Goal: Information Seeking & Learning: Compare options

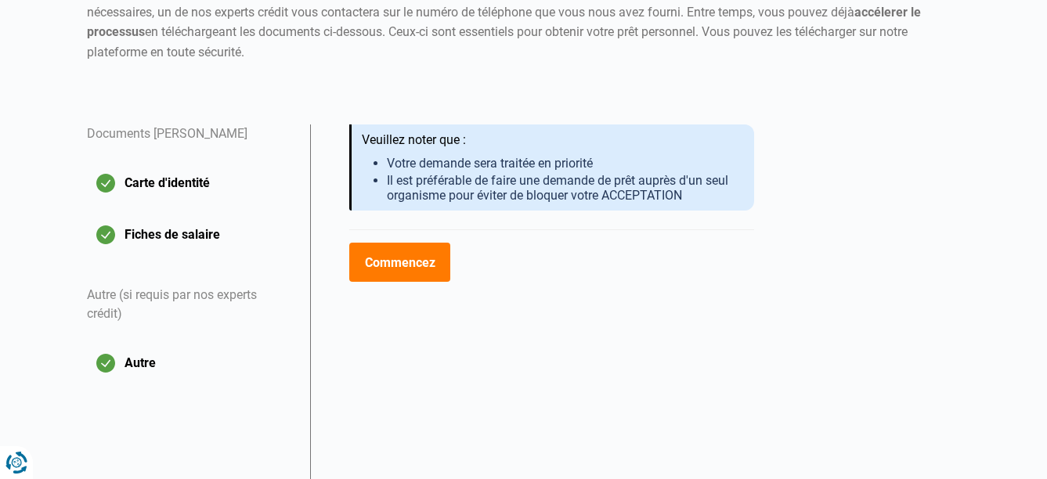
scroll to position [217, 0]
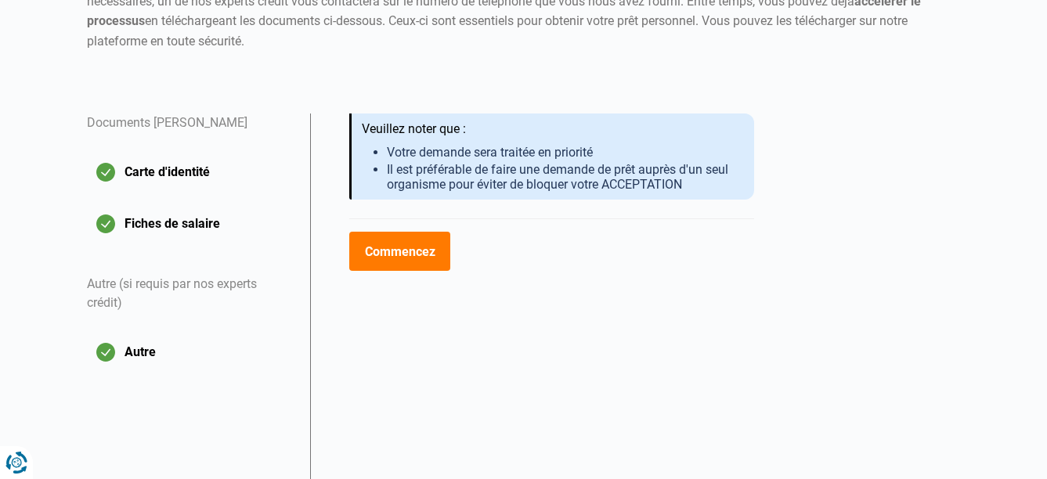
click at [409, 258] on button "Commencez" at bounding box center [399, 251] width 101 height 39
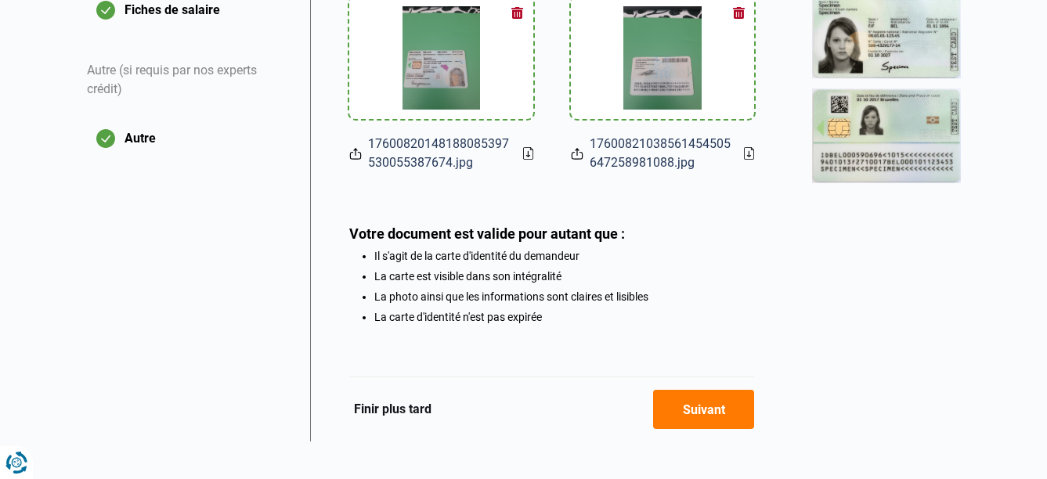
scroll to position [450, 0]
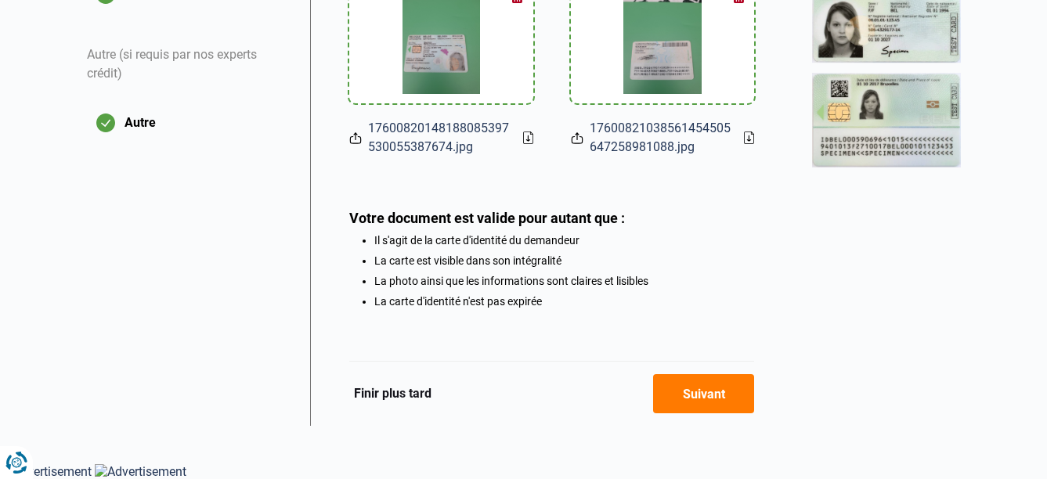
click at [696, 394] on button "Suivant" at bounding box center [703, 393] width 101 height 39
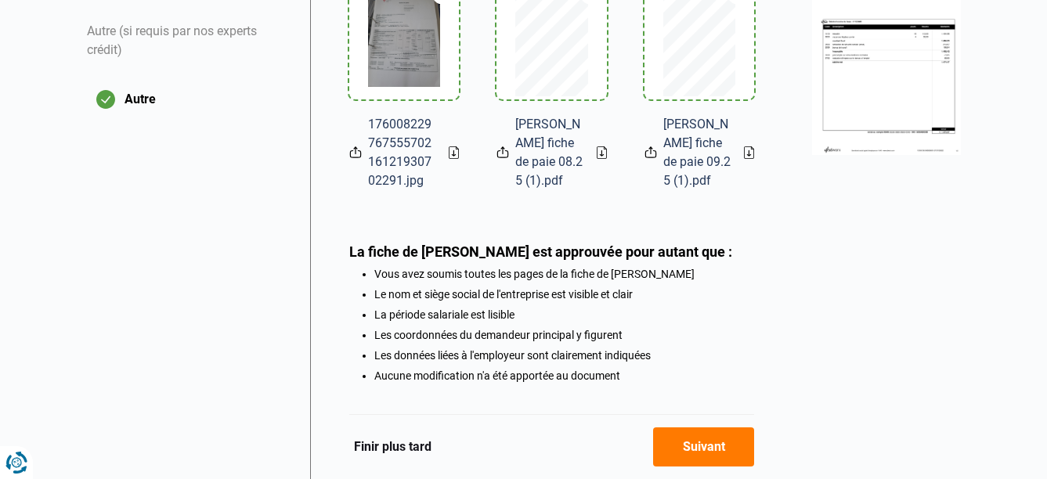
scroll to position [549, 0]
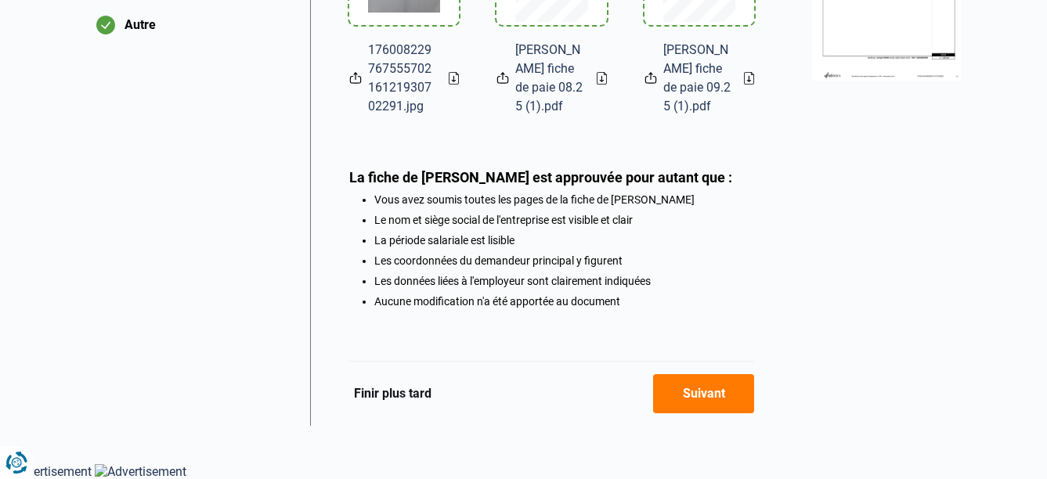
click at [687, 393] on button "Suivant" at bounding box center [703, 393] width 101 height 39
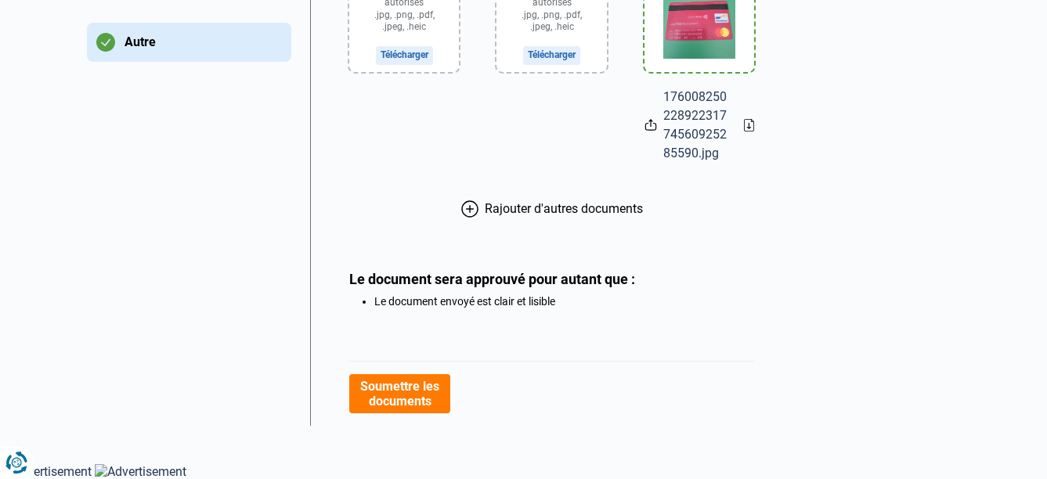
scroll to position [528, 0]
click at [408, 396] on button "Soumettre les documents" at bounding box center [399, 393] width 101 height 39
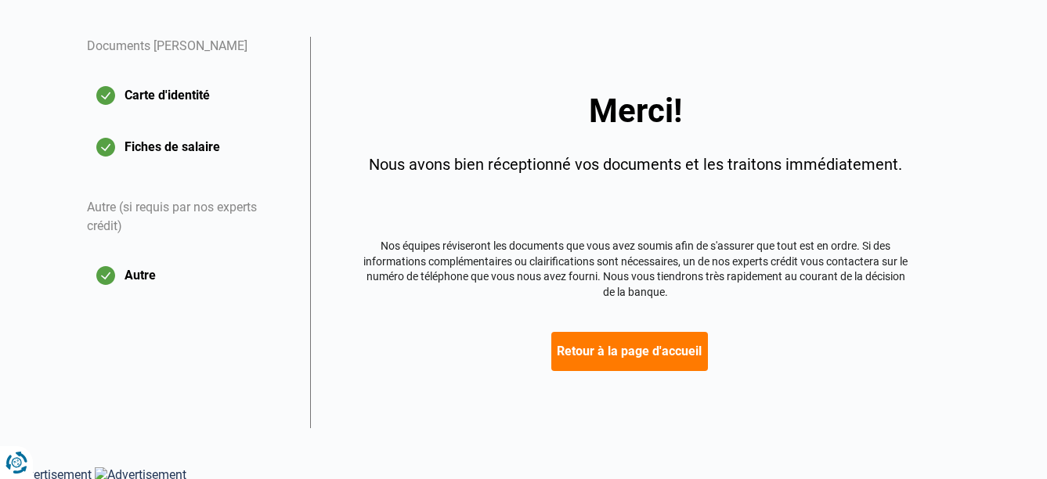
scroll to position [295, 0]
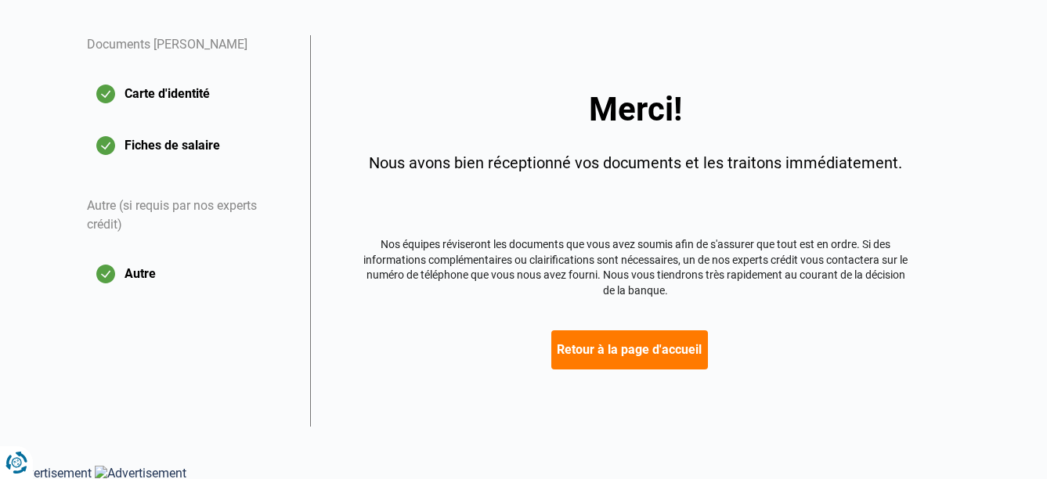
click at [630, 358] on button "Retour à la page d'accueil" at bounding box center [630, 350] width 157 height 39
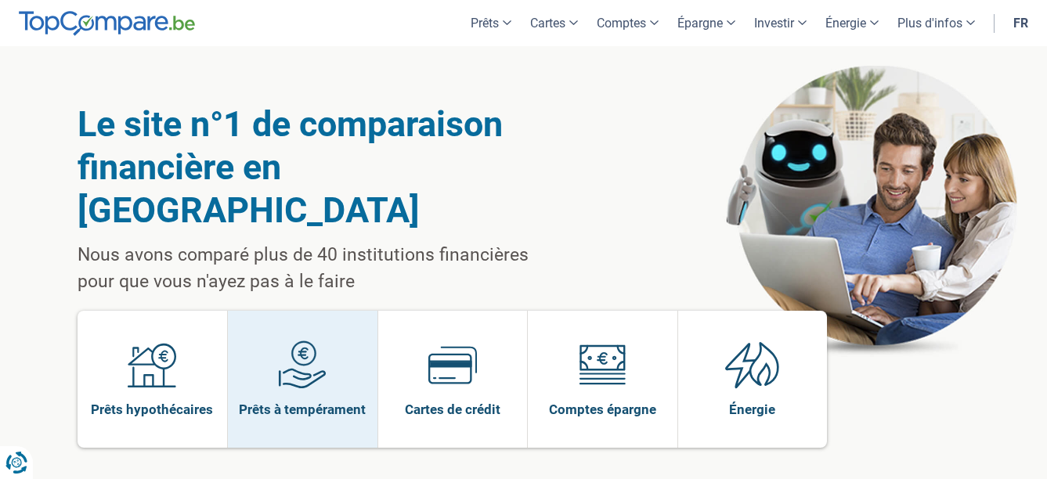
click at [296, 351] on span at bounding box center [302, 371] width 49 height 60
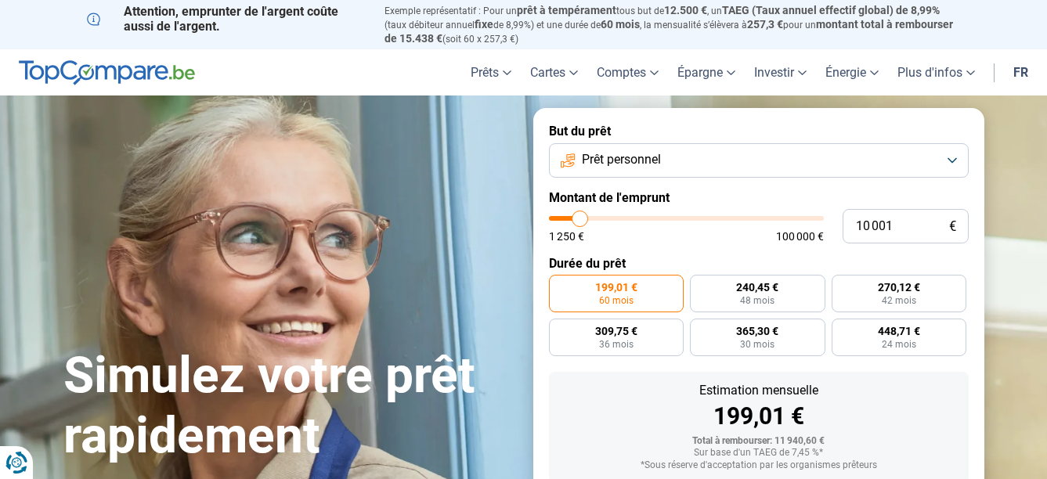
type input "10 250"
type input "10250"
type input "10 500"
type input "10500"
type input "11 250"
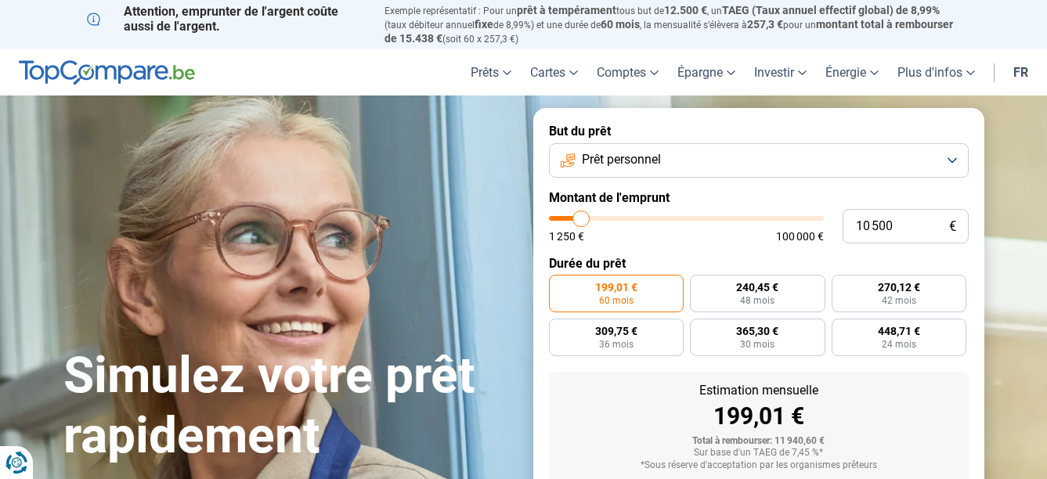
type input "11250"
type input "12 000"
type input "12000"
type input "13 000"
type input "13000"
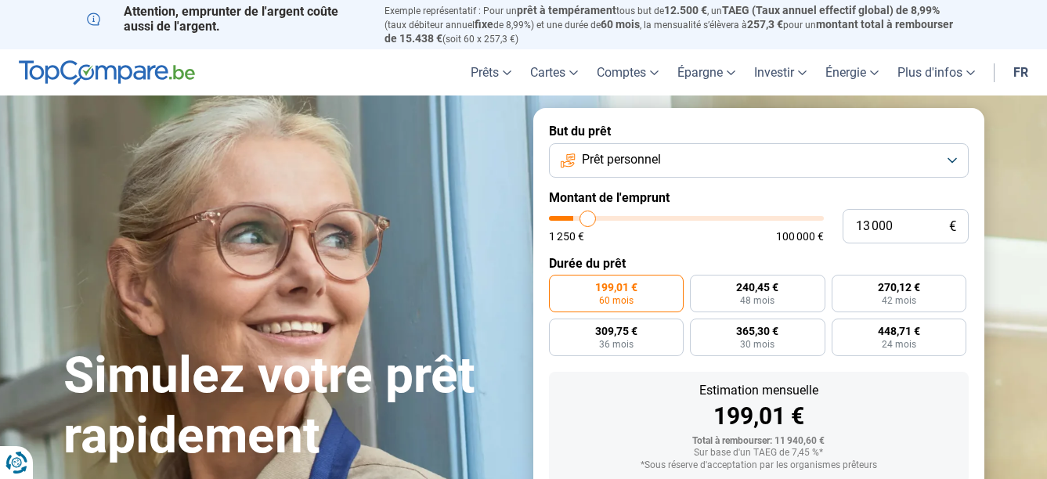
type input "14 000"
type input "14000"
type input "15 000"
type input "15000"
type input "16 250"
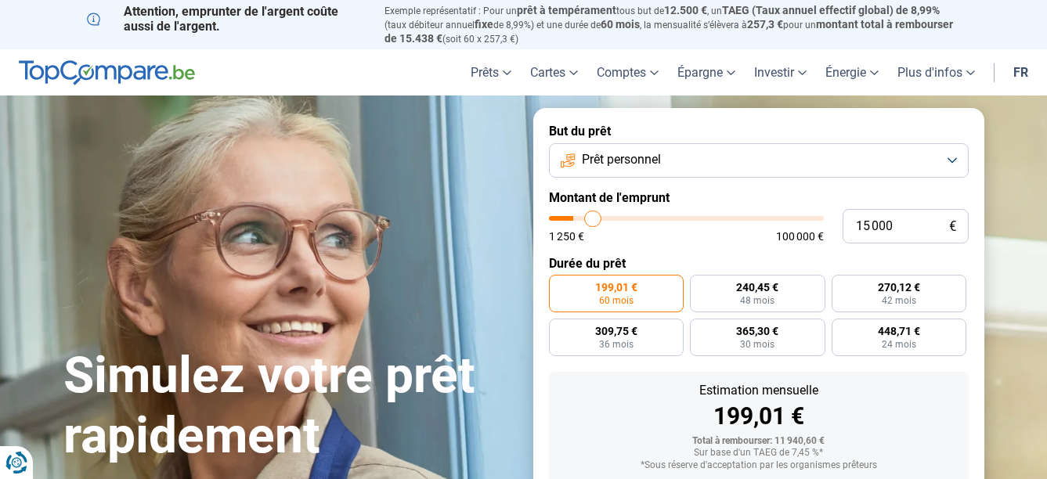
type input "16250"
type input "17 250"
type input "17250"
type input "18 000"
type input "18000"
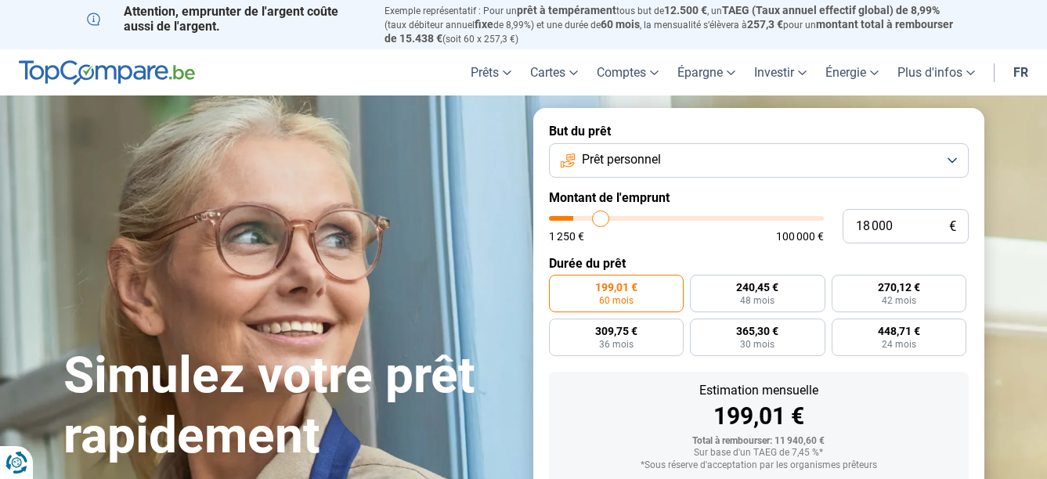
type input "18 500"
type input "18500"
type input "19 000"
type input "19000"
type input "19 250"
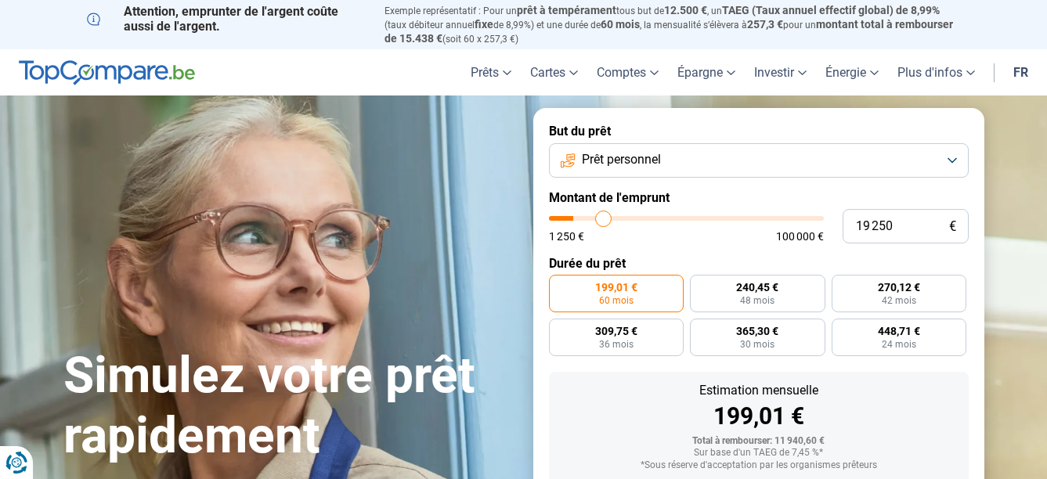
type input "19250"
type input "20 000"
type input "20000"
type input "20 750"
type input "20750"
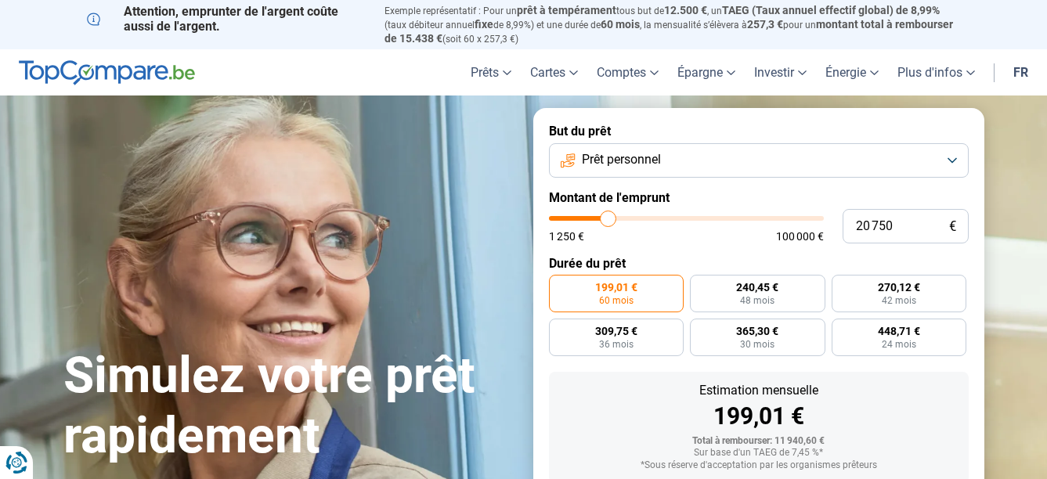
type input "21 750"
type input "21750"
type input "22 250"
type input "22250"
type input "23 250"
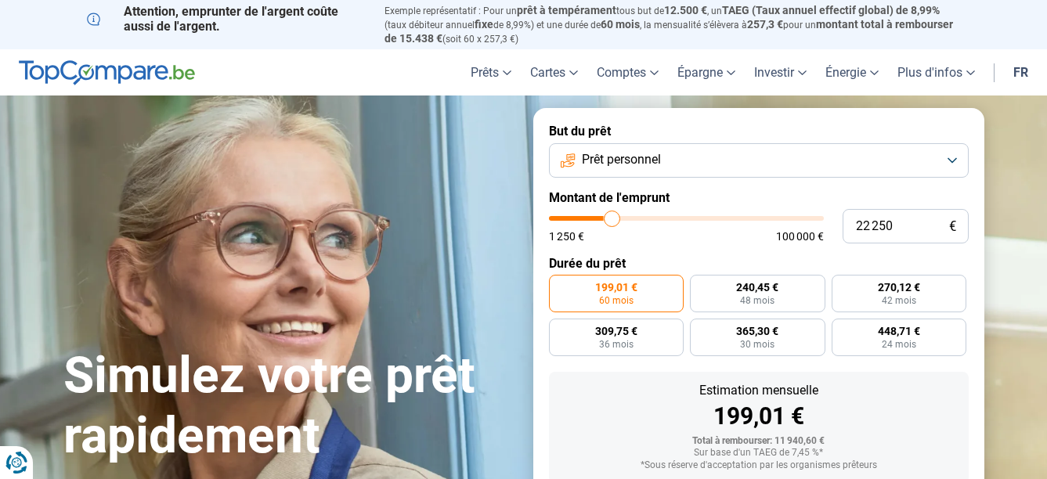
type input "23250"
type input "23 750"
type input "23750"
type input "24 750"
type input "24750"
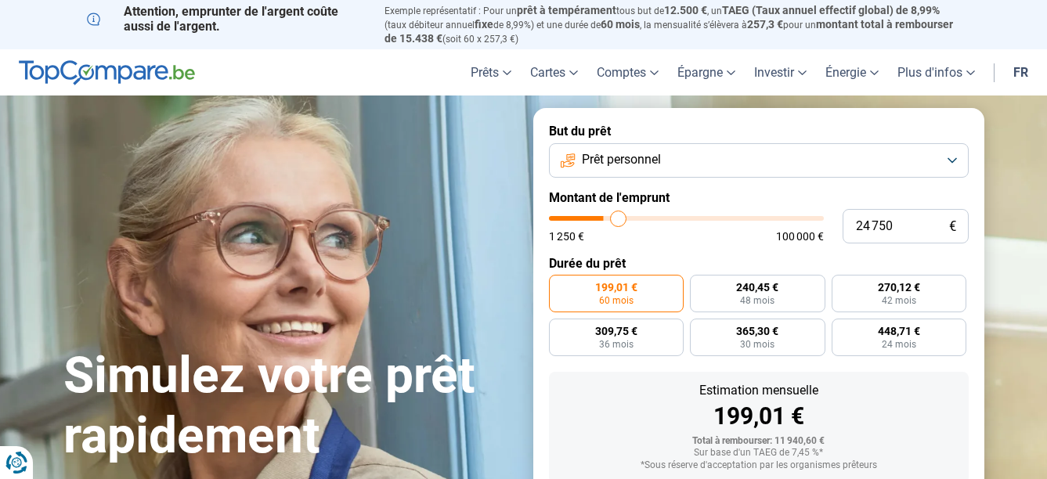
type input "25 750"
type input "25750"
type input "26 500"
type input "26500"
type input "27 750"
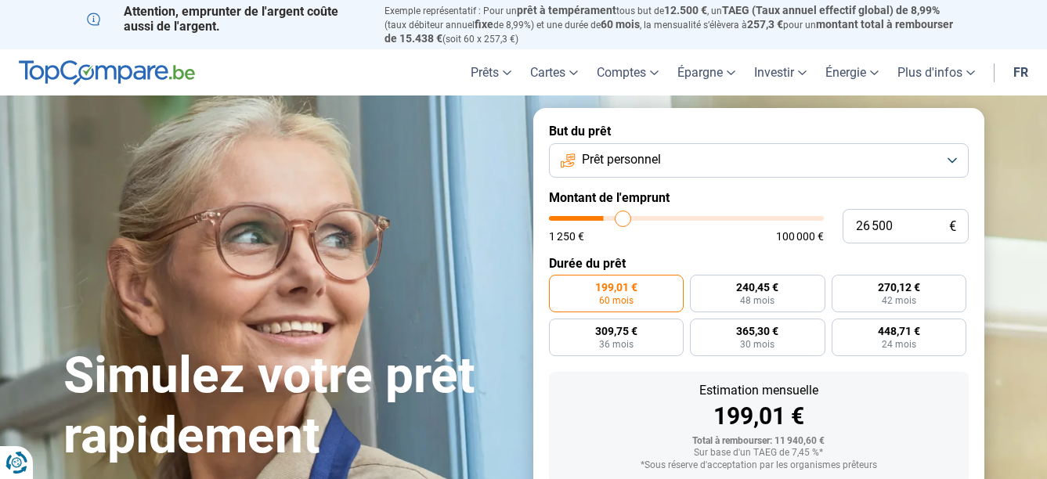
type input "27750"
type input "29 000"
type input "29000"
type input "29 750"
type input "29750"
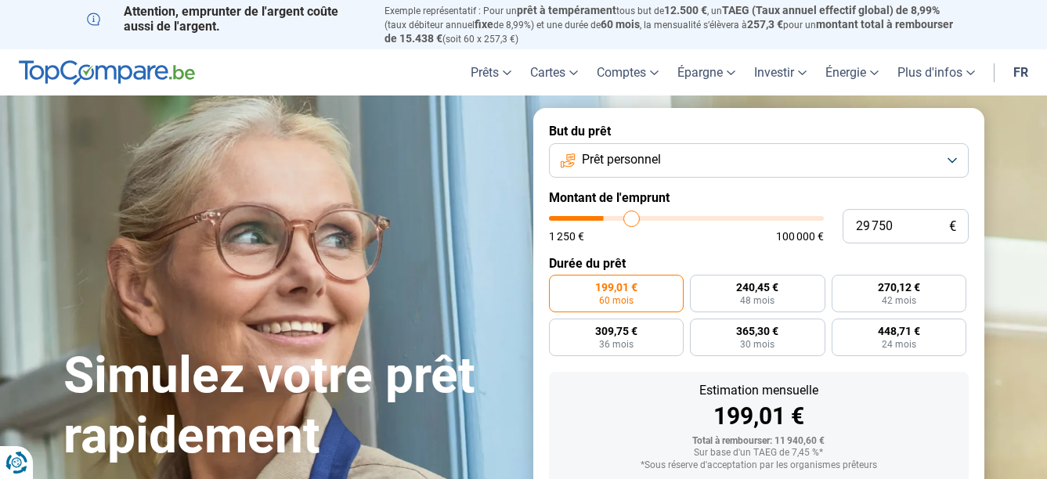
type input "31 000"
type input "31000"
type input "32 000"
type input "32000"
type input "32 250"
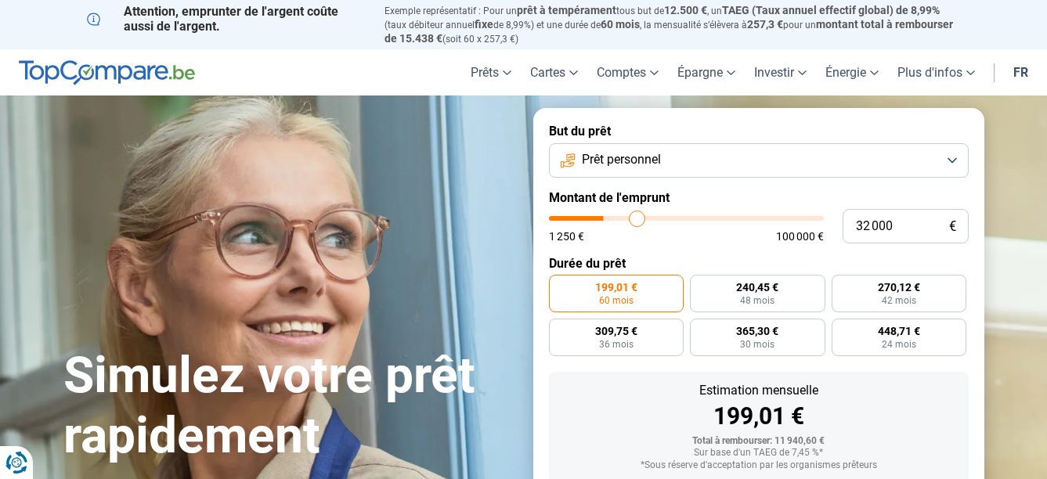
type input "32250"
type input "32 500"
type input "32500"
type input "32 750"
type input "32750"
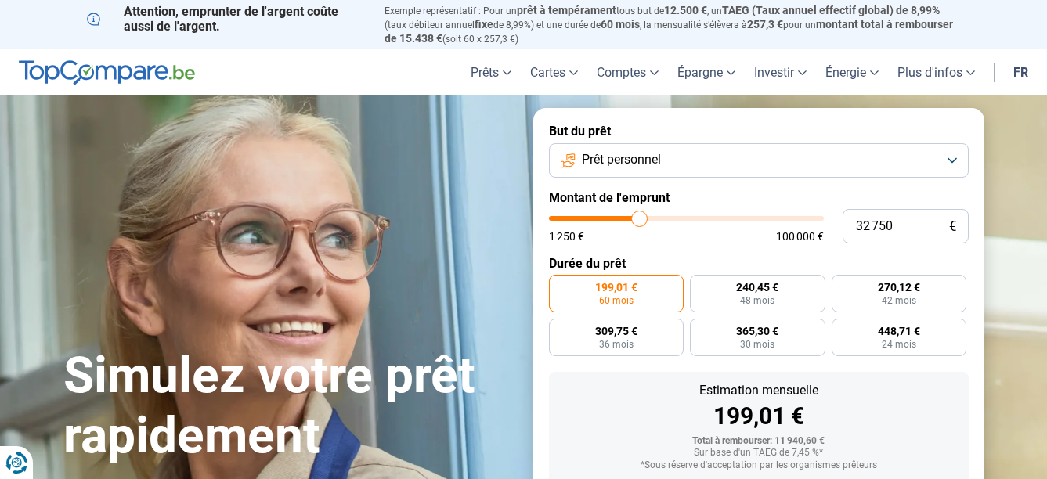
type input "33 250"
type input "33250"
type input "33 500"
type input "33500"
type input "34 250"
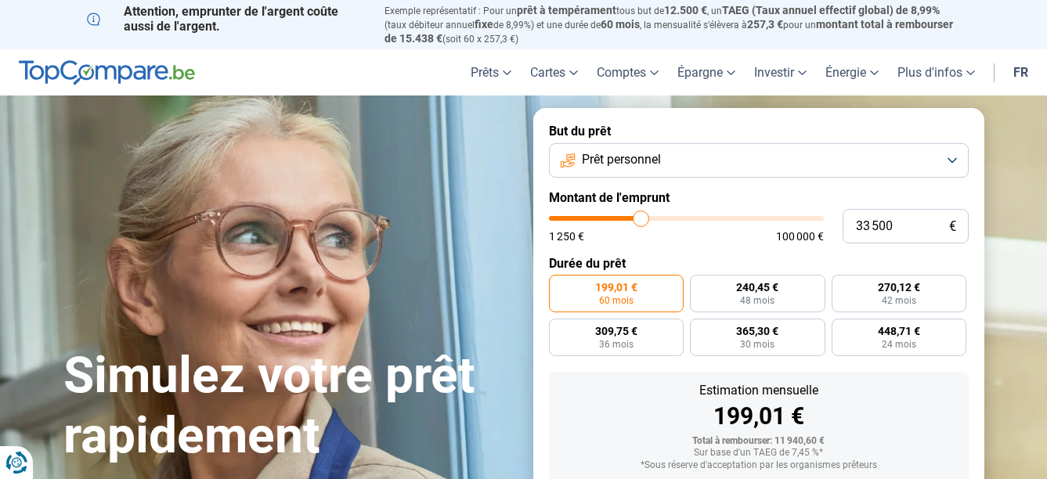
type input "34250"
type input "35 000"
type input "35000"
type input "35 250"
type input "35250"
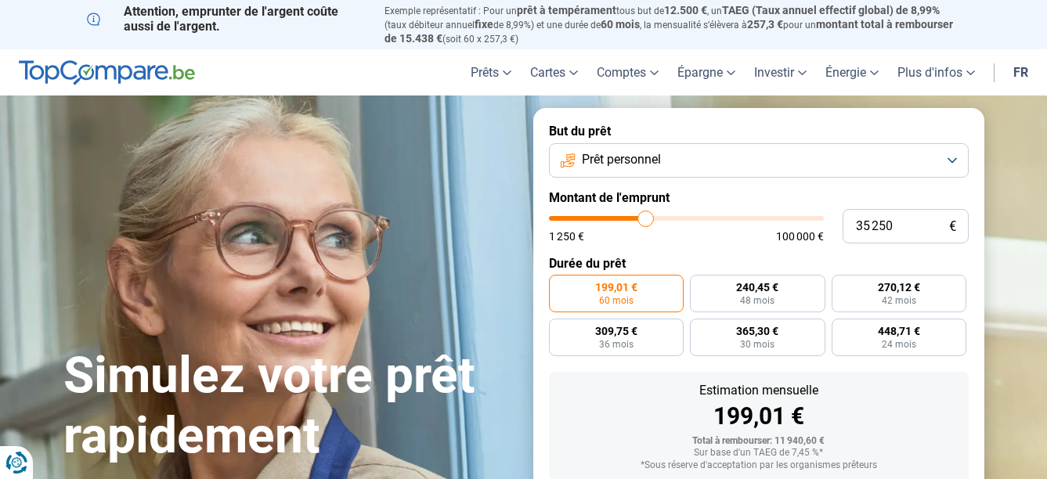
type input "35 500"
type input "35500"
type input "35 750"
type input "35750"
type input "36 250"
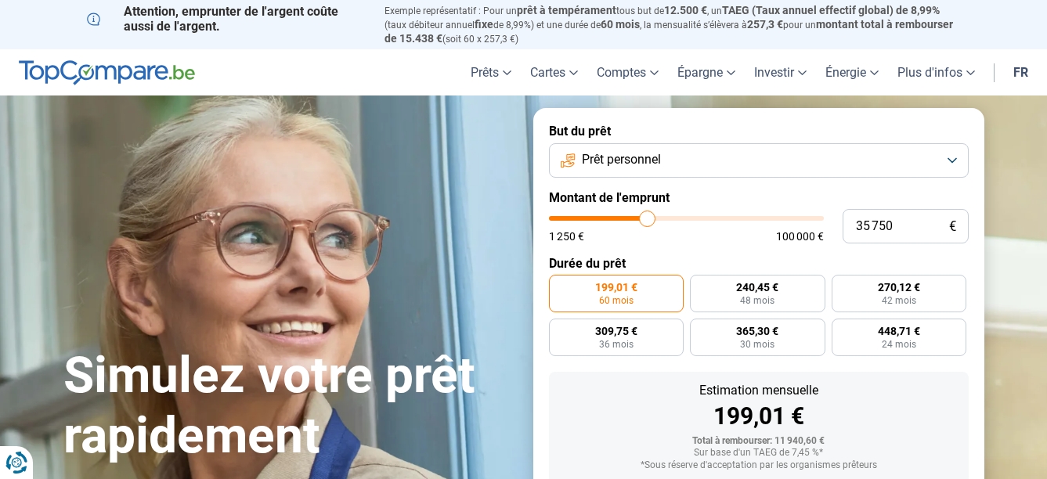
type input "36250"
type input "36 750"
type input "36750"
type input "37 000"
type input "37000"
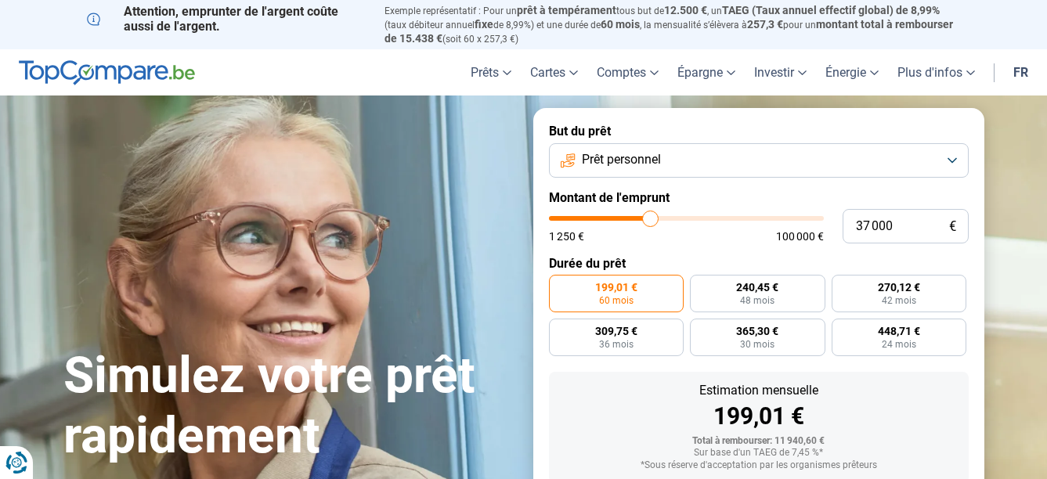
type input "37 250"
type input "37250"
type input "37 750"
type input "37750"
type input "38 000"
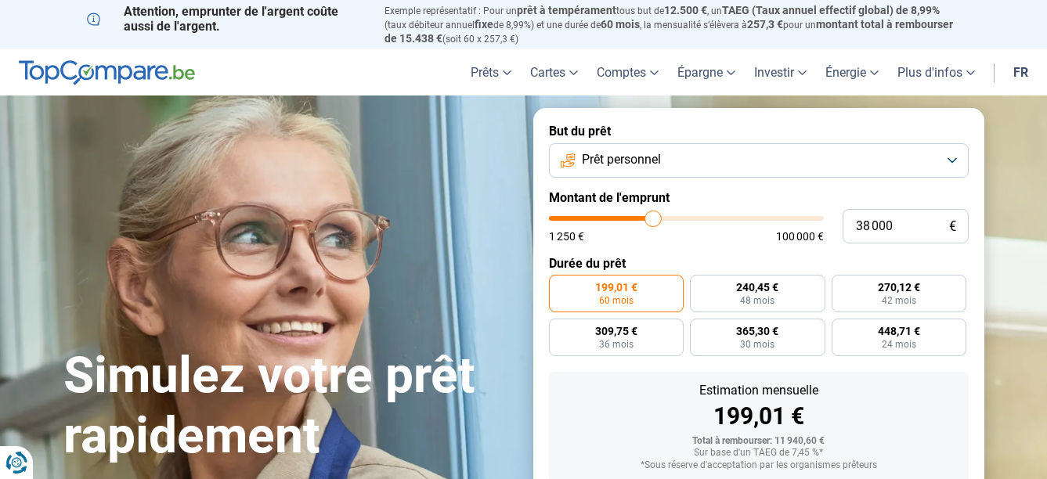
drag, startPoint x: 580, startPoint y: 221, endPoint x: 653, endPoint y: 222, distance: 73.6
type input "38000"
click at [653, 221] on input "range" at bounding box center [686, 218] width 275 height 5
radio input "false"
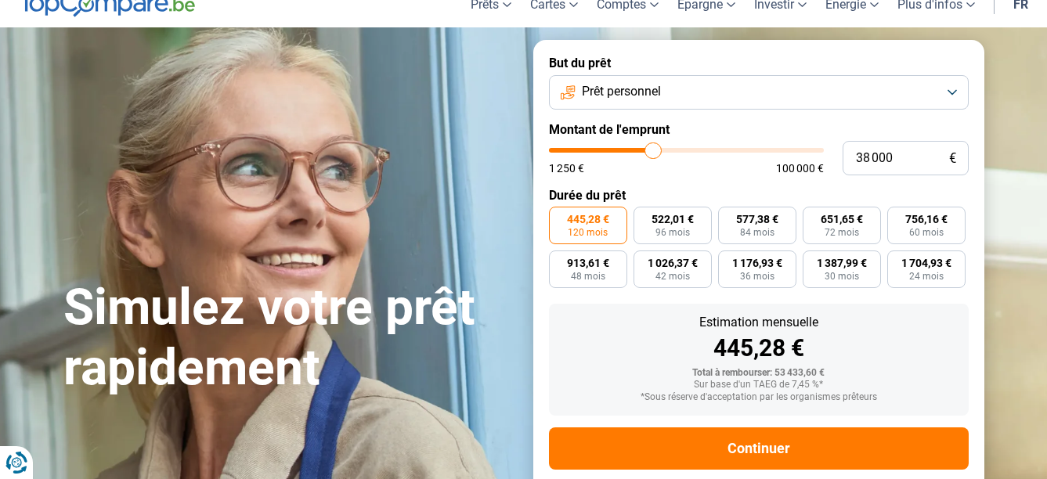
scroll to position [96, 0]
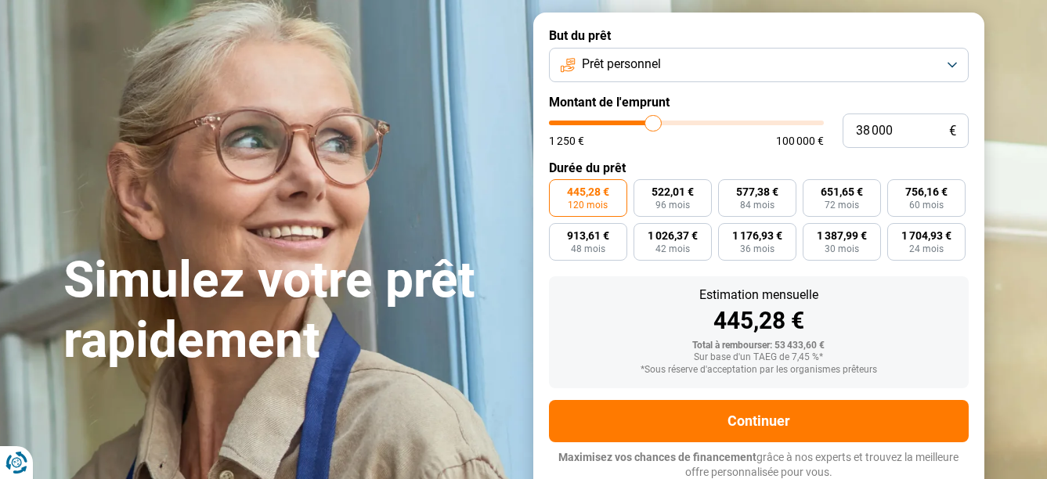
click at [601, 191] on span "445,28 €" at bounding box center [588, 191] width 42 height 11
click at [559, 190] on input "445,28 € 120 mois" at bounding box center [554, 184] width 10 height 10
